Goal: Task Accomplishment & Management: Manage account settings

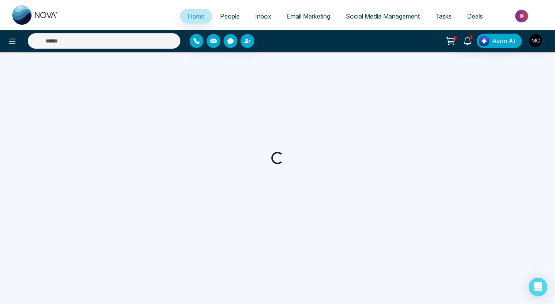
select select "*"
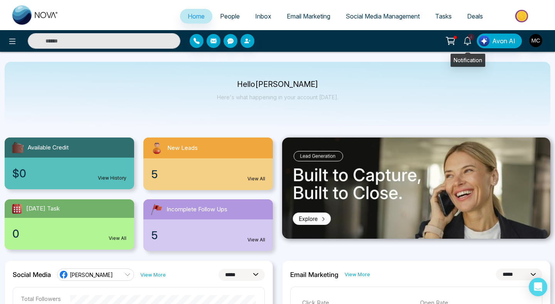
click at [470, 38] on span "4" at bounding box center [471, 37] width 7 height 7
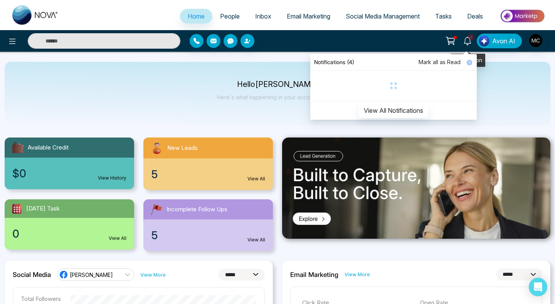
click at [470, 38] on span "4" at bounding box center [471, 37] width 7 height 7
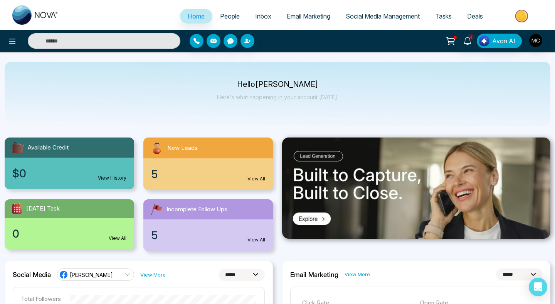
click at [197, 178] on div "5 View All" at bounding box center [208, 174] width 130 height 32
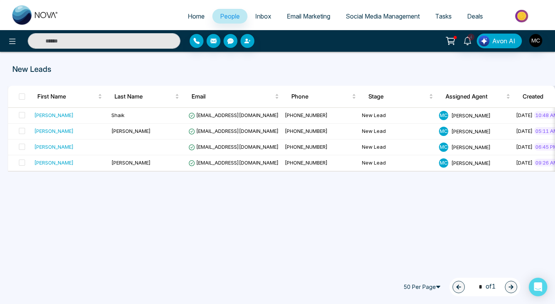
click at [516, 291] on div "1 * of 1" at bounding box center [485, 286] width 71 height 19
click at [230, 17] on span "People" at bounding box center [230, 16] width 20 height 8
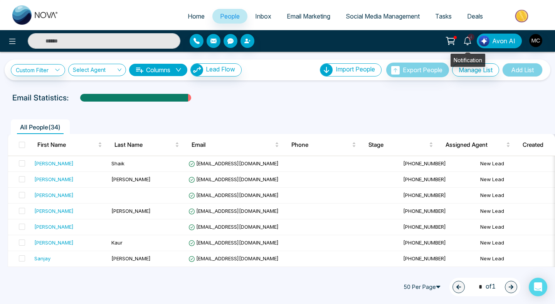
click at [475, 41] on link "4" at bounding box center [468, 41] width 19 height 14
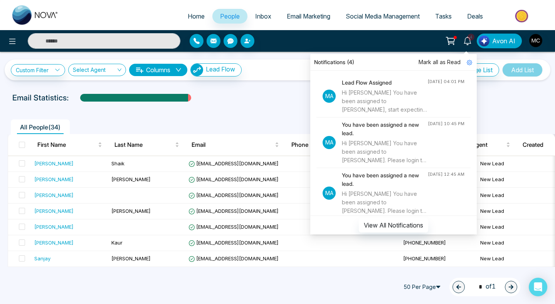
click at [403, 96] on div "Hi [PERSON_NAME] You have been assigned to [PERSON_NAME], start expecting leads…" at bounding box center [385, 100] width 86 height 25
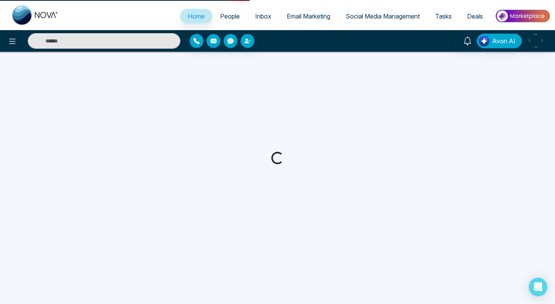
select select "*"
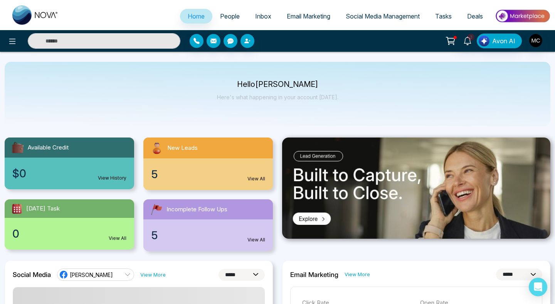
click at [228, 161] on div "5 View All" at bounding box center [208, 174] width 130 height 32
